Goal: Transaction & Acquisition: Purchase product/service

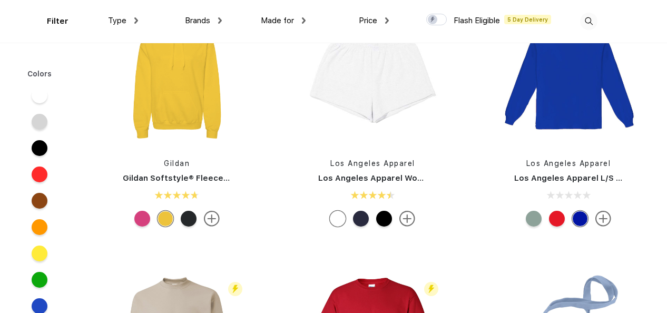
scroll to position [2741, 0]
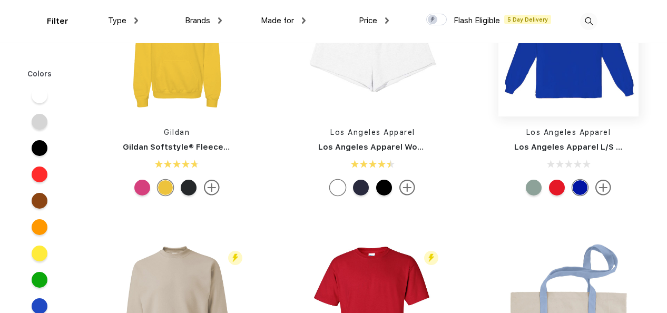
click at [562, 81] on img at bounding box center [568, 46] width 140 height 140
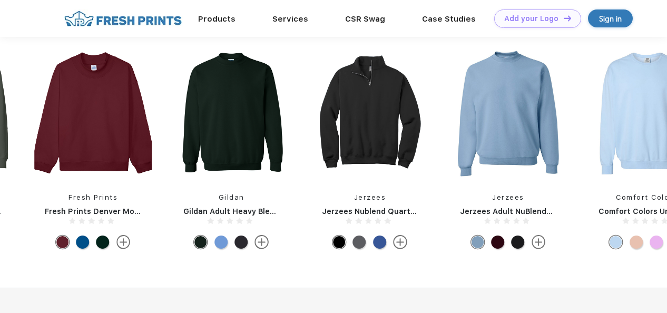
scroll to position [750, 0]
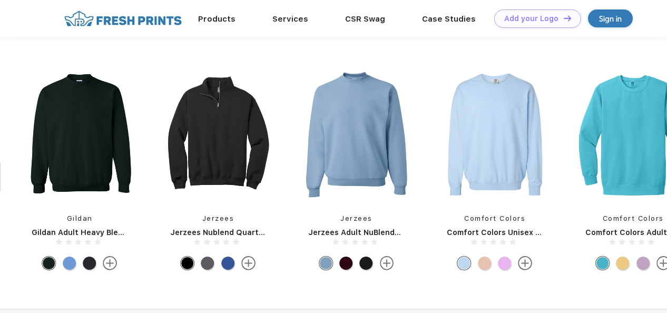
drag, startPoint x: 623, startPoint y: 171, endPoint x: 319, endPoint y: 180, distance: 304.1
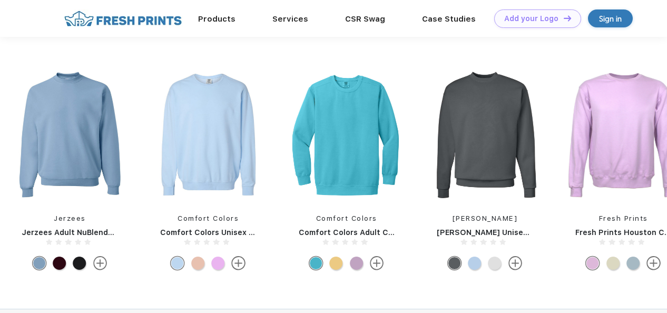
drag, startPoint x: 603, startPoint y: 157, endPoint x: 281, endPoint y: 200, distance: 324.2
click at [281, 200] on div "Fresh Prints Fresh Prints Houston Crew Bella + Canvas Bella + Canvas Quarter-Zi…" at bounding box center [416, 172] width 3044 height 208
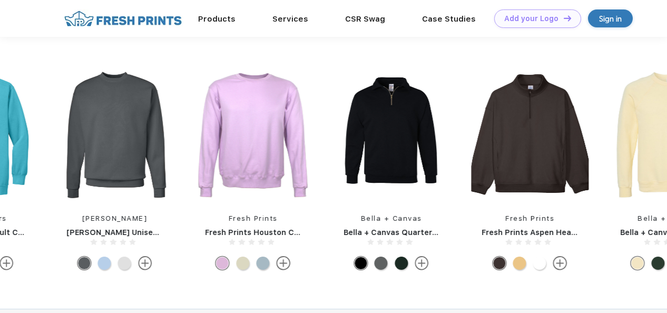
drag, startPoint x: 611, startPoint y: 173, endPoint x: 357, endPoint y: 144, distance: 255.6
click at [357, 144] on div "Fresh Prints Fresh Prints Houston Crew Bella + Canvas Bella + Canvas Quarter-Zi…" at bounding box center [45, 172] width 3044 height 208
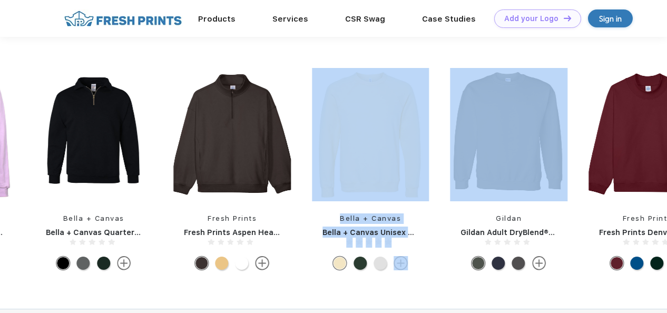
drag, startPoint x: 579, startPoint y: 155, endPoint x: 310, endPoint y: 116, distance: 271.9
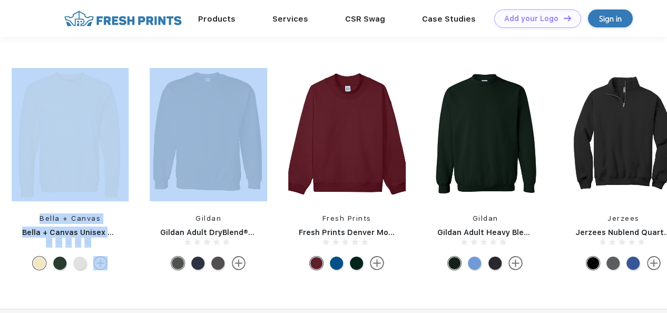
drag, startPoint x: 590, startPoint y: 119, endPoint x: 276, endPoint y: 104, distance: 314.8
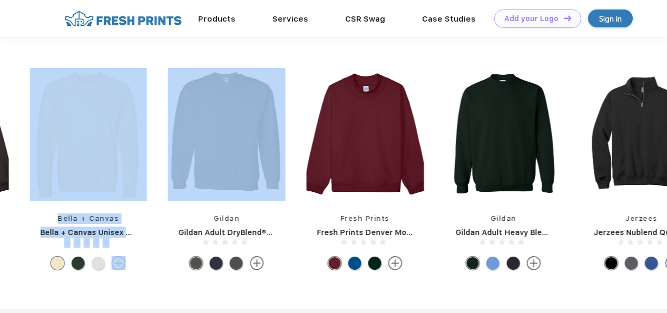
click at [77, 180] on img at bounding box center [87, 134] width 117 height 133
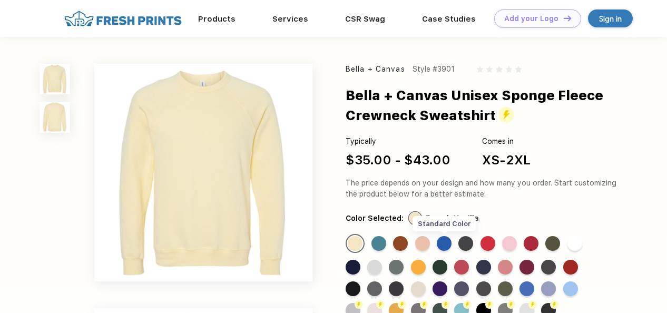
click at [446, 243] on div "Standard Color" at bounding box center [444, 243] width 15 height 15
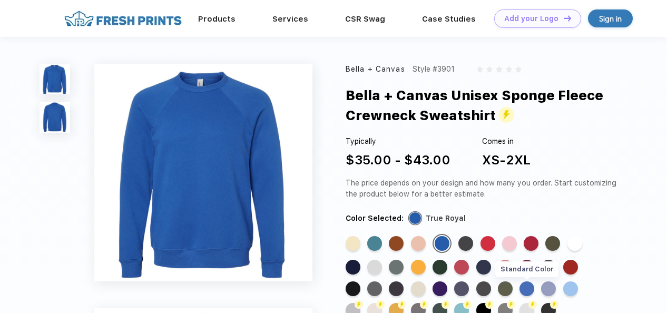
click at [533, 289] on div "Standard Color" at bounding box center [526, 288] width 15 height 15
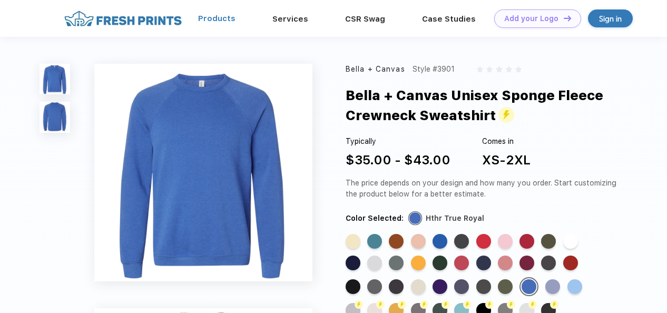
click at [221, 17] on link "Products" at bounding box center [216, 18] width 37 height 9
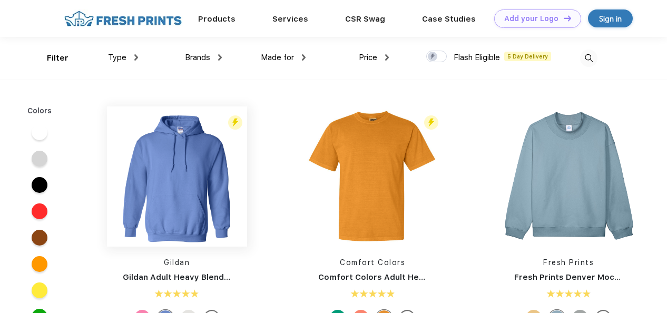
scroll to position [1, 0]
click at [565, 312] on div at bounding box center [560, 317] width 23 height 16
